Goal: Information Seeking & Learning: Learn about a topic

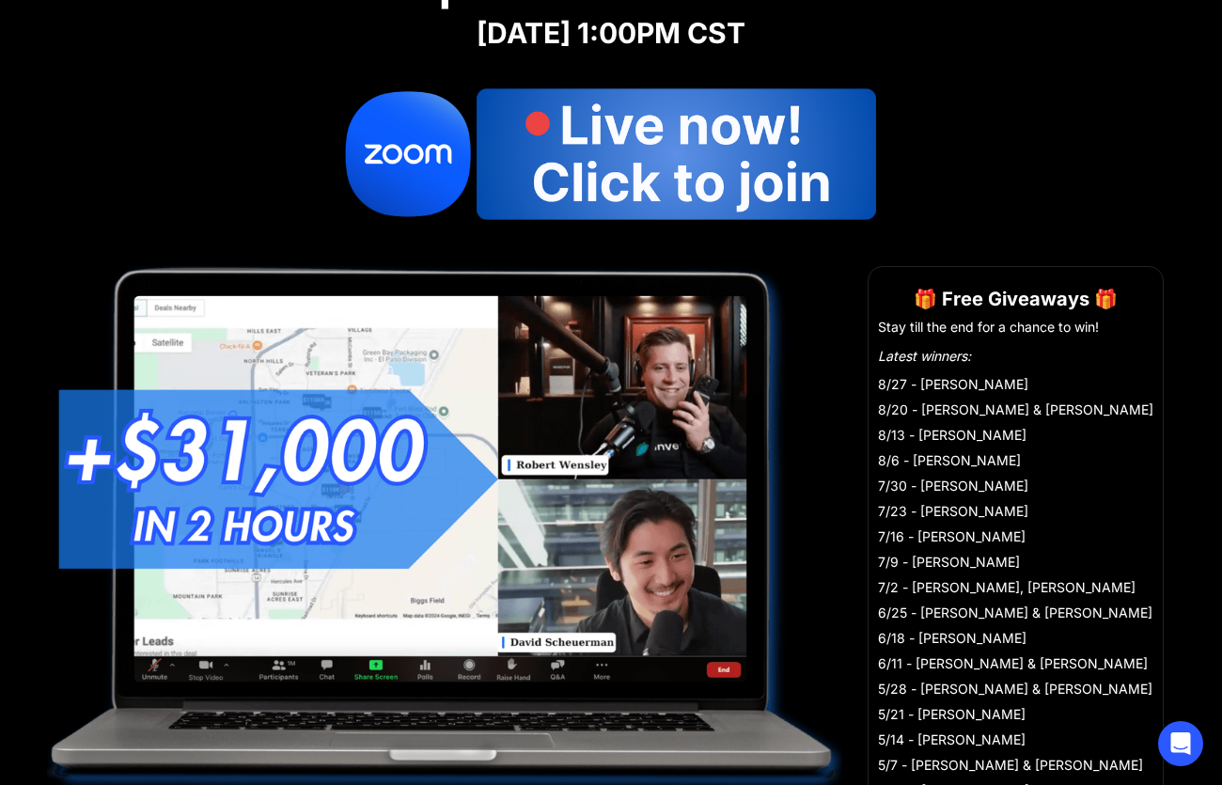
scroll to position [206, 0]
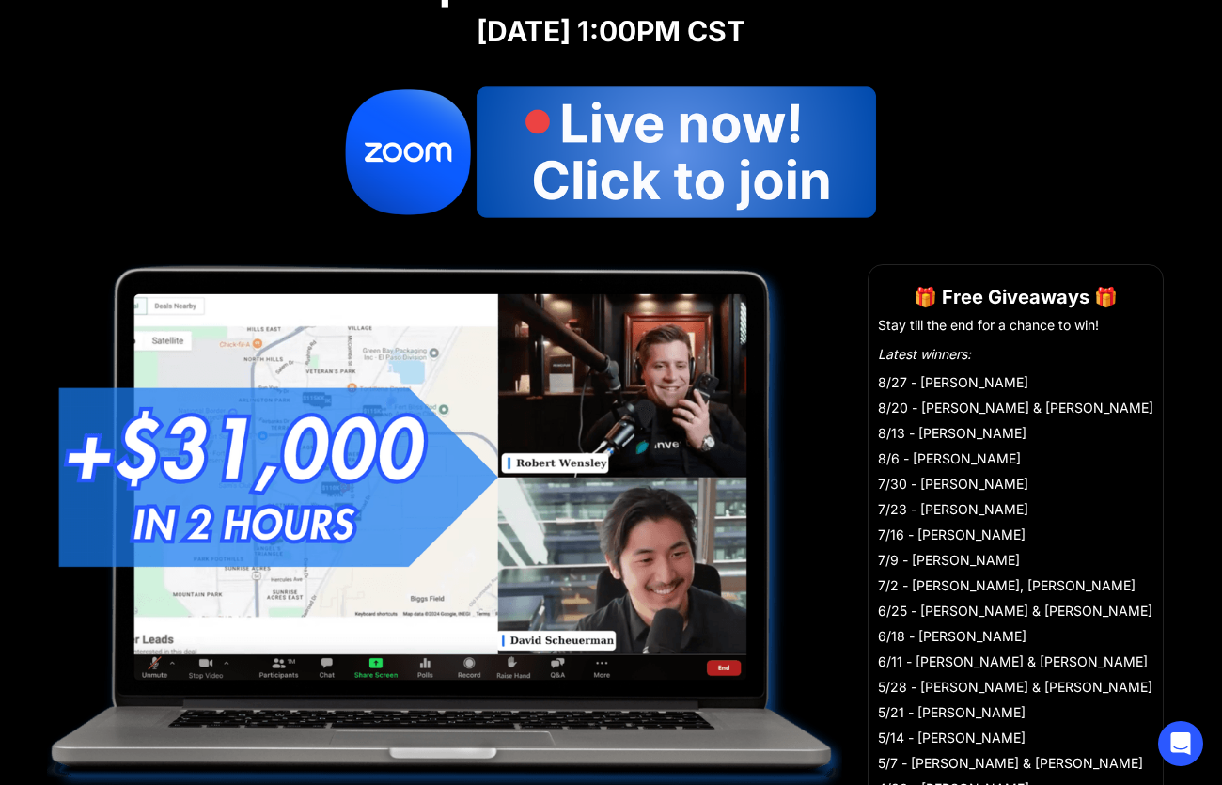
click at [765, 152] on img at bounding box center [611, 151] width 564 height 169
